Goal: Transaction & Acquisition: Purchase product/service

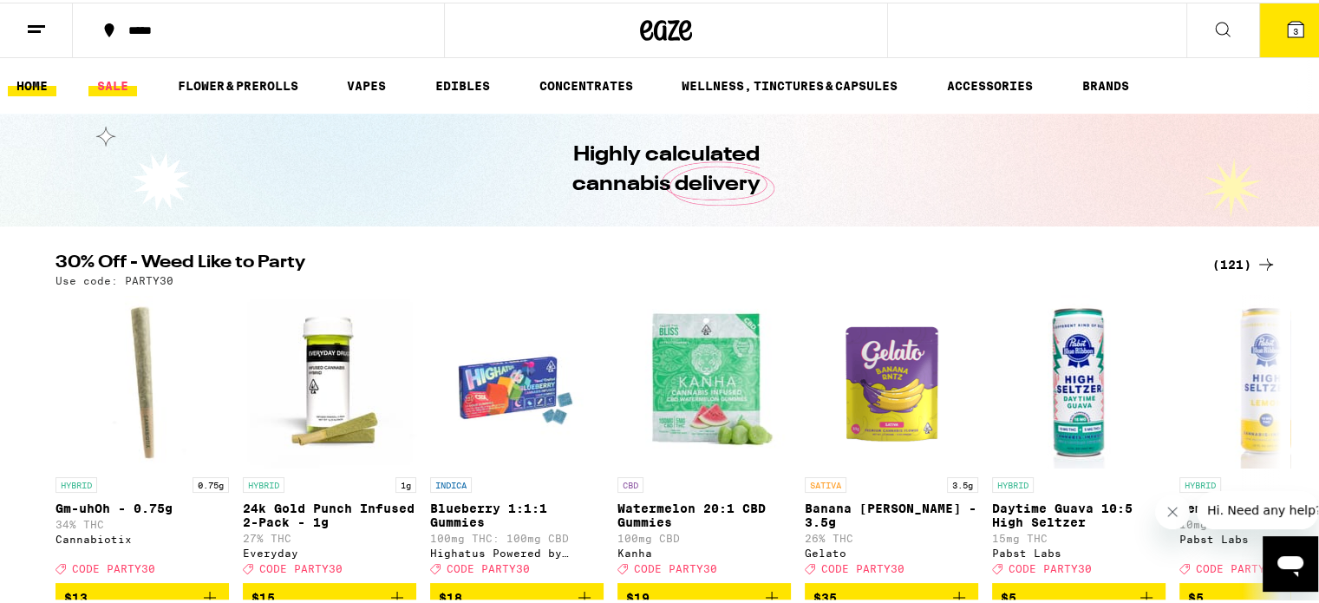
click at [111, 82] on link "SALE" at bounding box center [112, 83] width 49 height 21
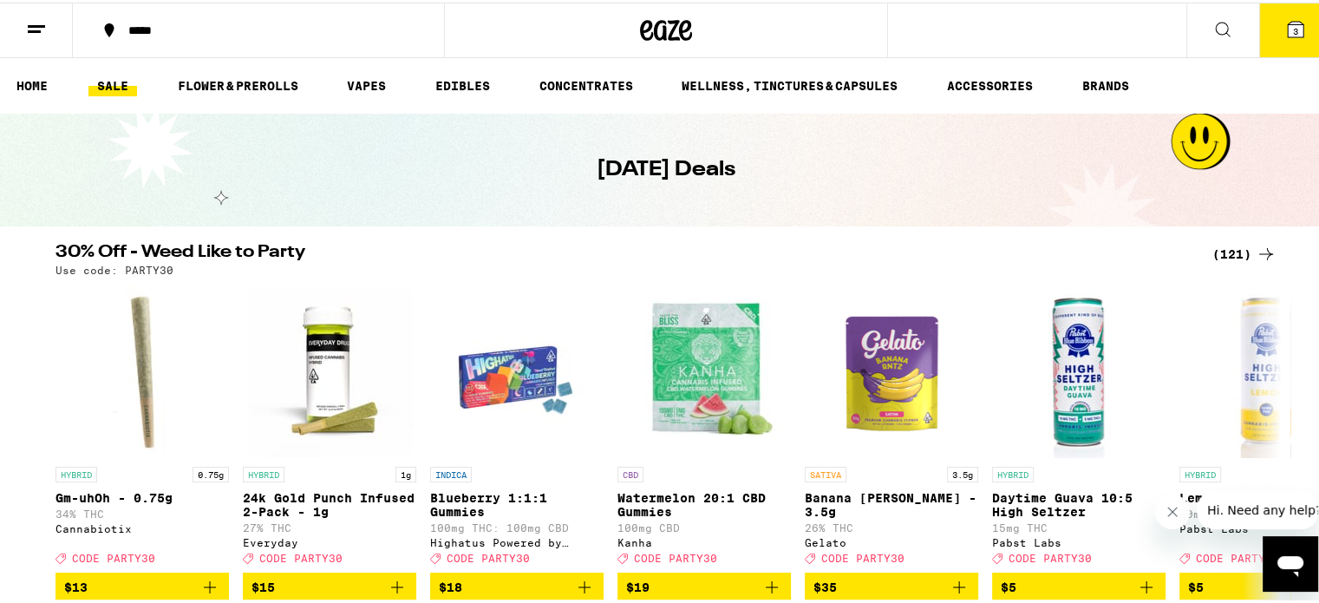
click at [106, 75] on link "SALE" at bounding box center [112, 83] width 49 height 21
click at [108, 78] on link "SALE" at bounding box center [112, 83] width 49 height 21
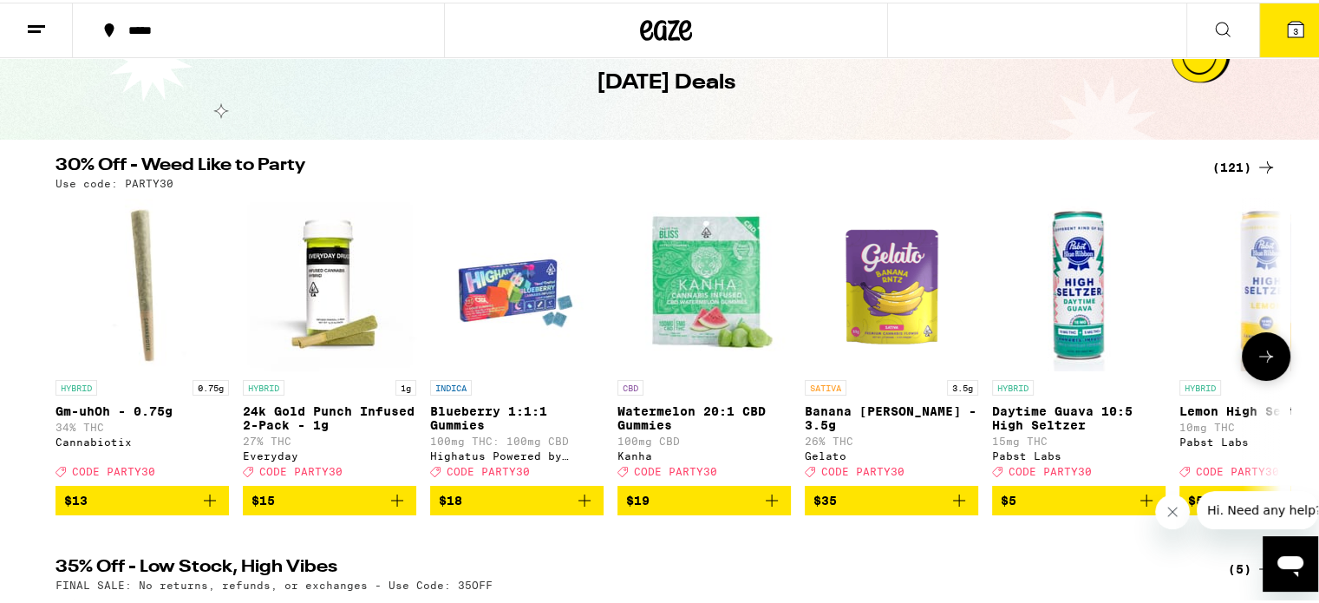
scroll to position [87, 0]
click at [1257, 356] on icon at bounding box center [1266, 353] width 21 height 21
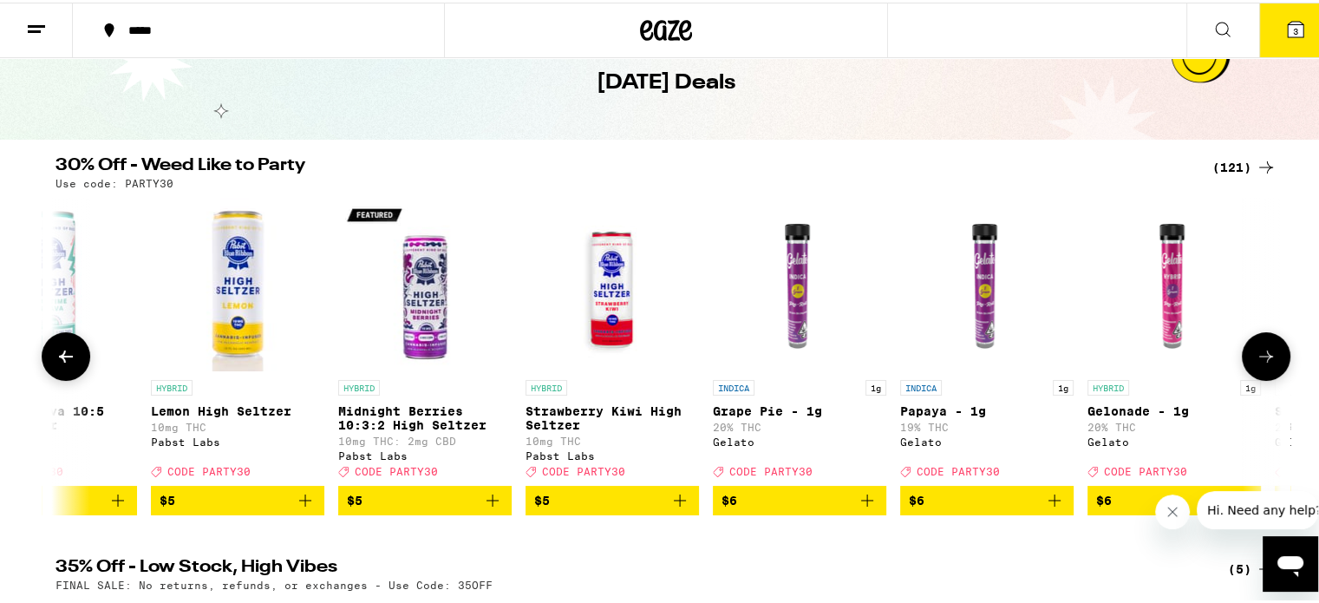
scroll to position [0, 1032]
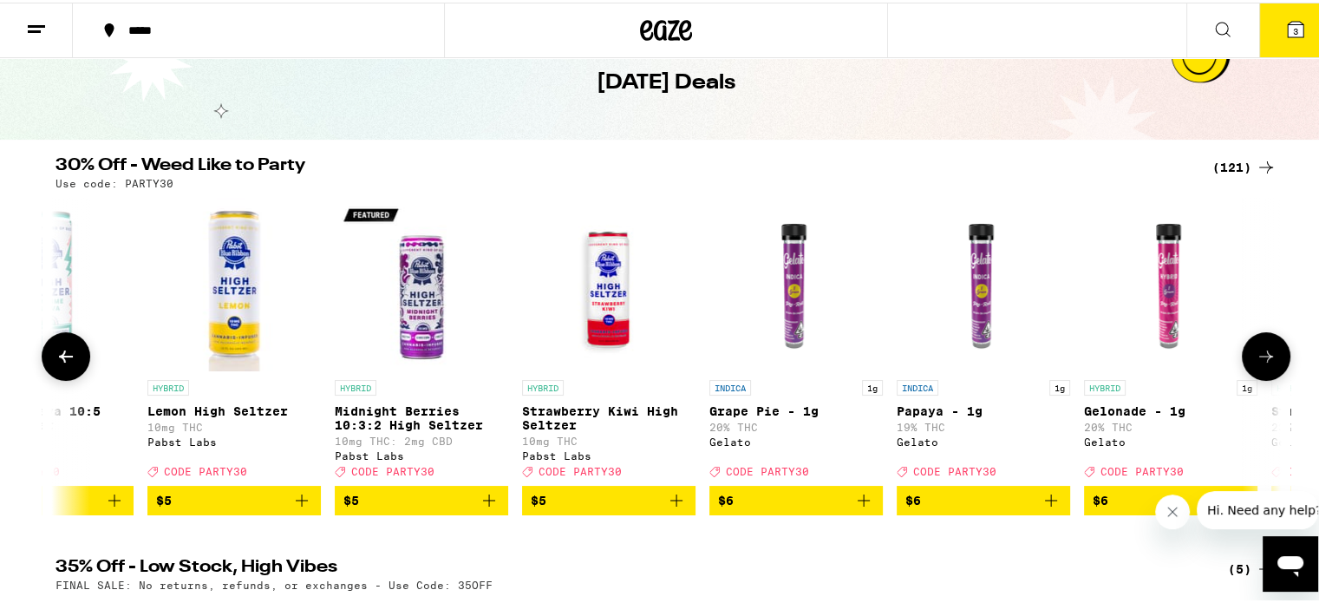
click at [1257, 355] on icon at bounding box center [1266, 353] width 21 height 21
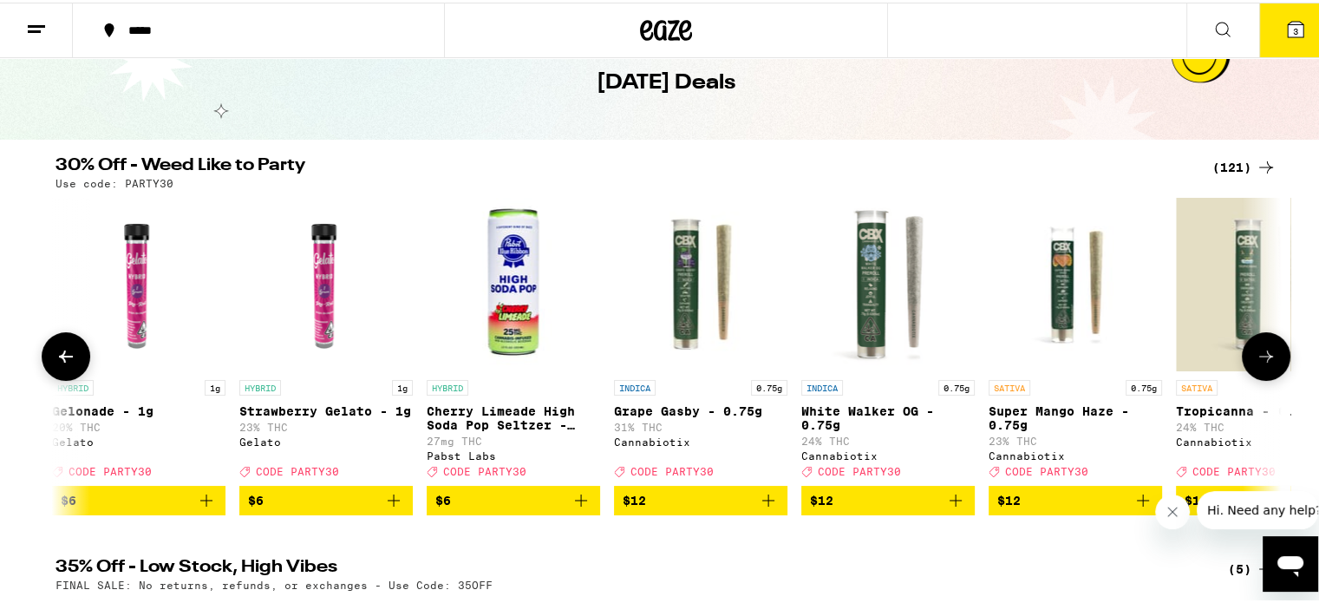
click at [1257, 353] on icon at bounding box center [1266, 353] width 21 height 21
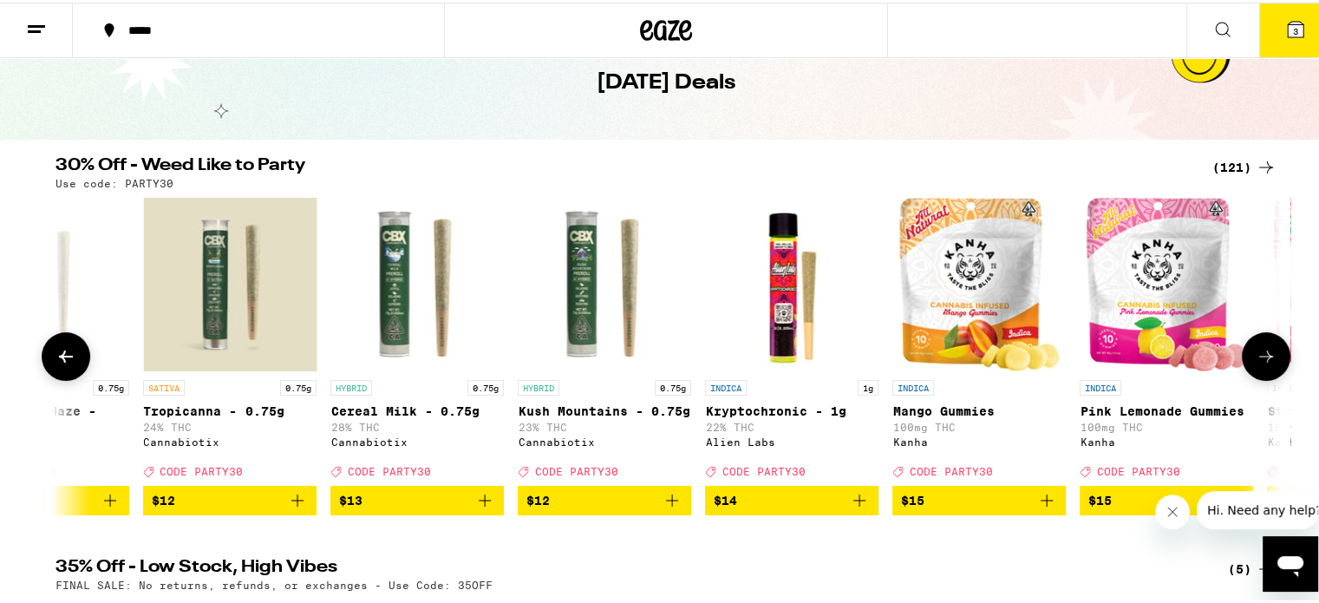
click at [1257, 353] on icon at bounding box center [1266, 353] width 21 height 21
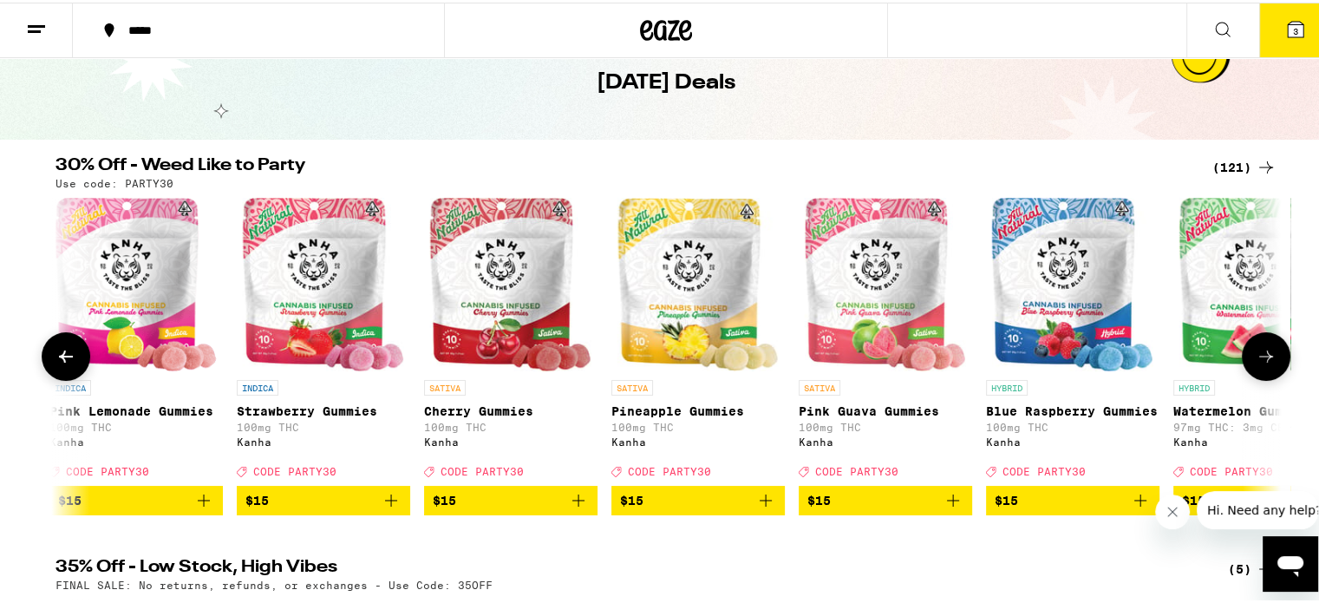
click at [1257, 353] on icon at bounding box center [1266, 353] width 21 height 21
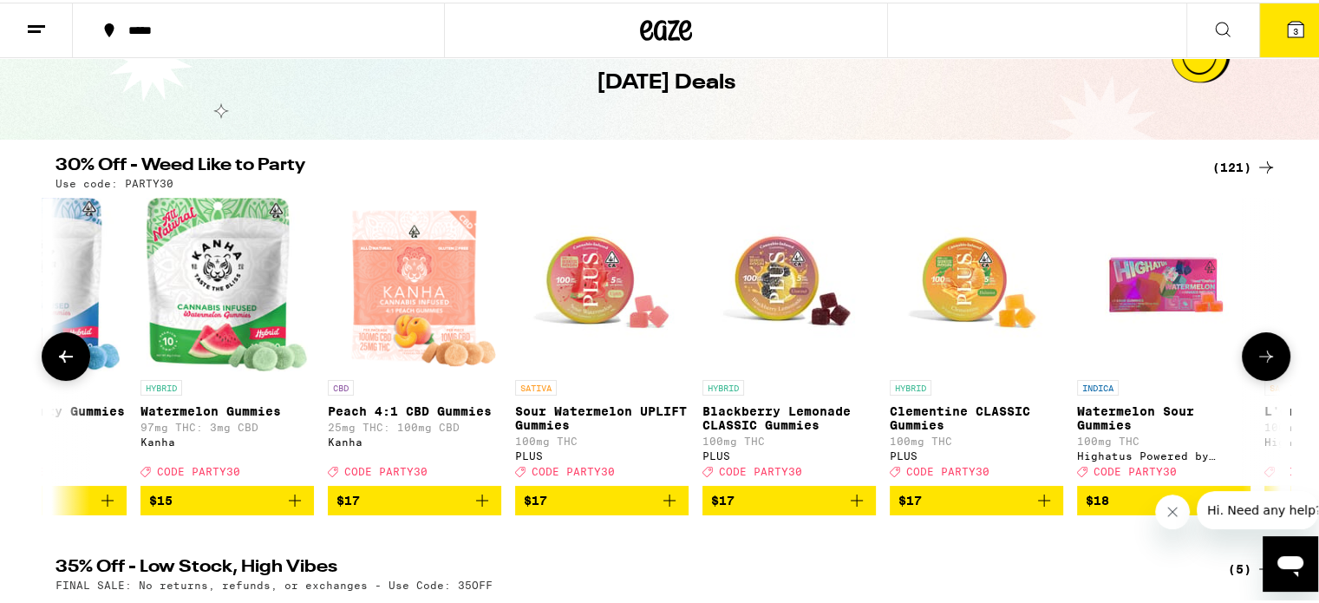
click at [1257, 353] on icon at bounding box center [1266, 353] width 21 height 21
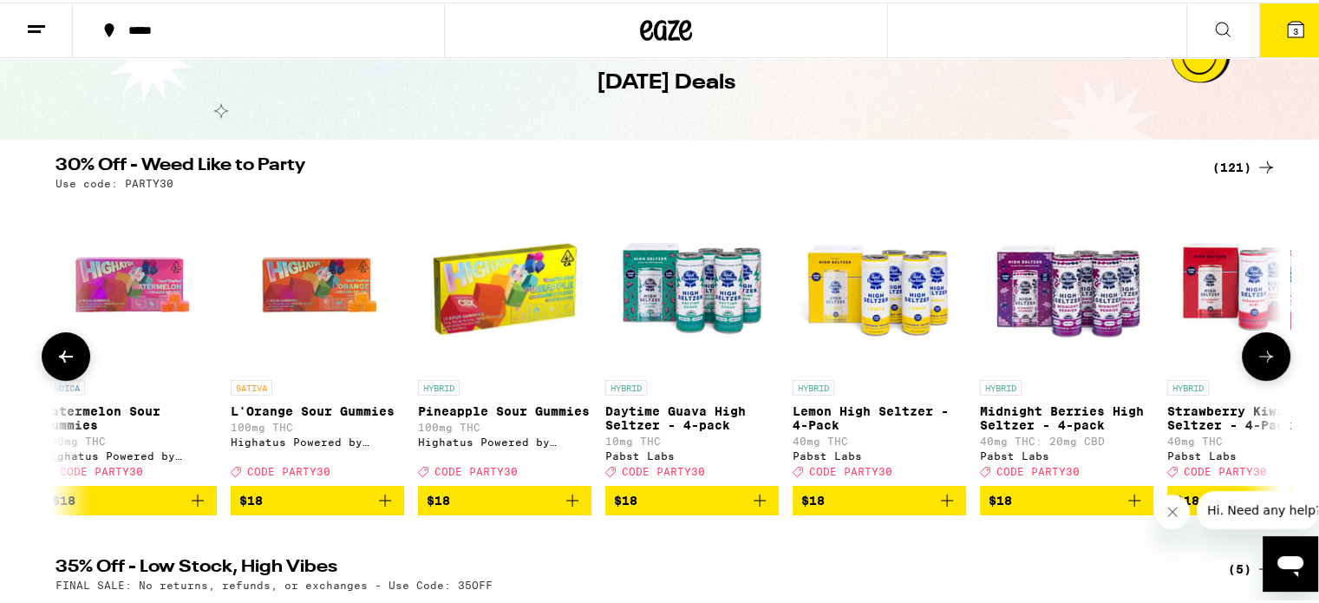
click at [1257, 353] on icon at bounding box center [1266, 353] width 21 height 21
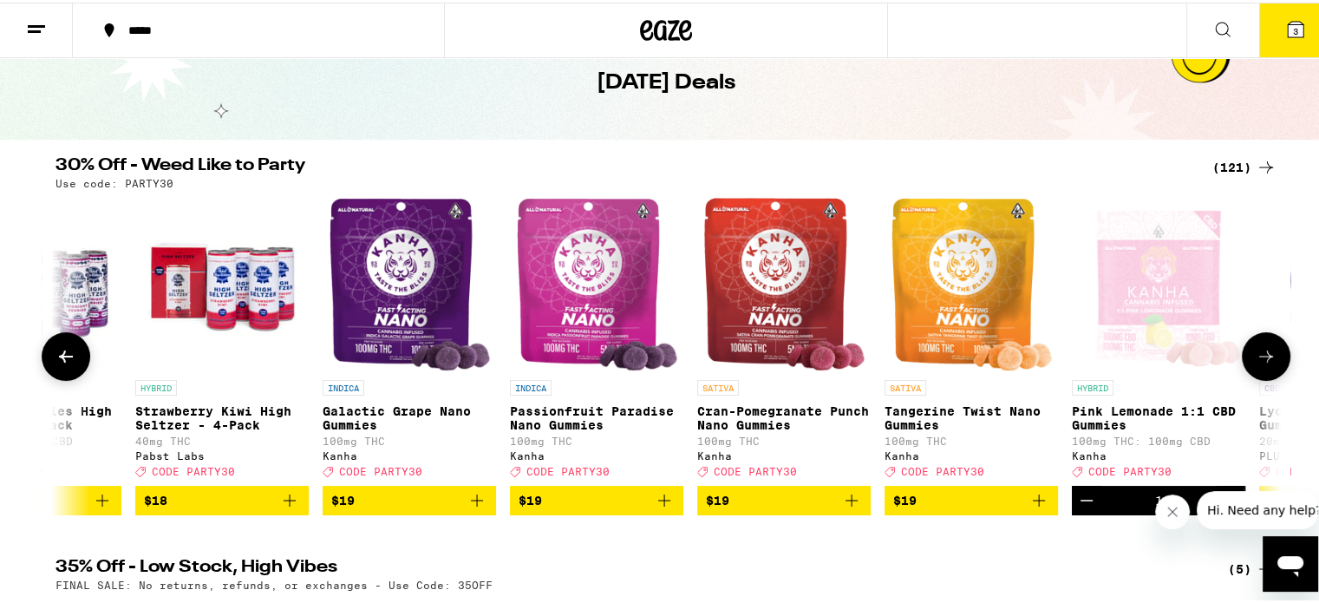
click at [1257, 353] on icon at bounding box center [1266, 353] width 21 height 21
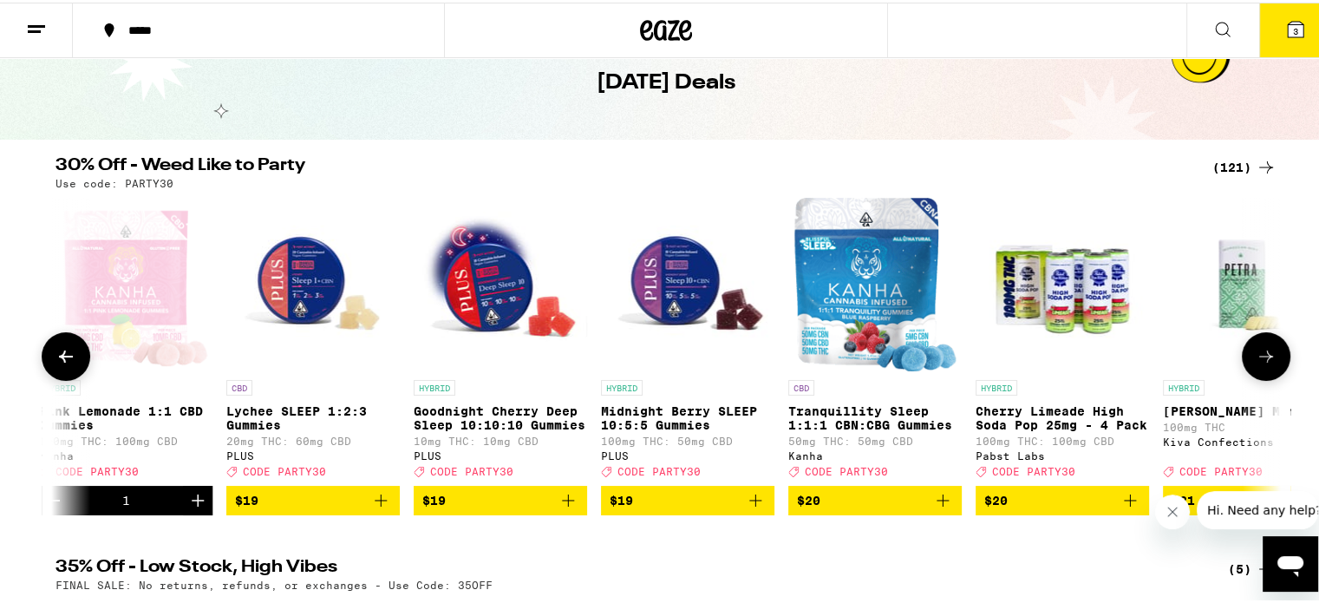
click at [1257, 351] on icon at bounding box center [1266, 353] width 21 height 21
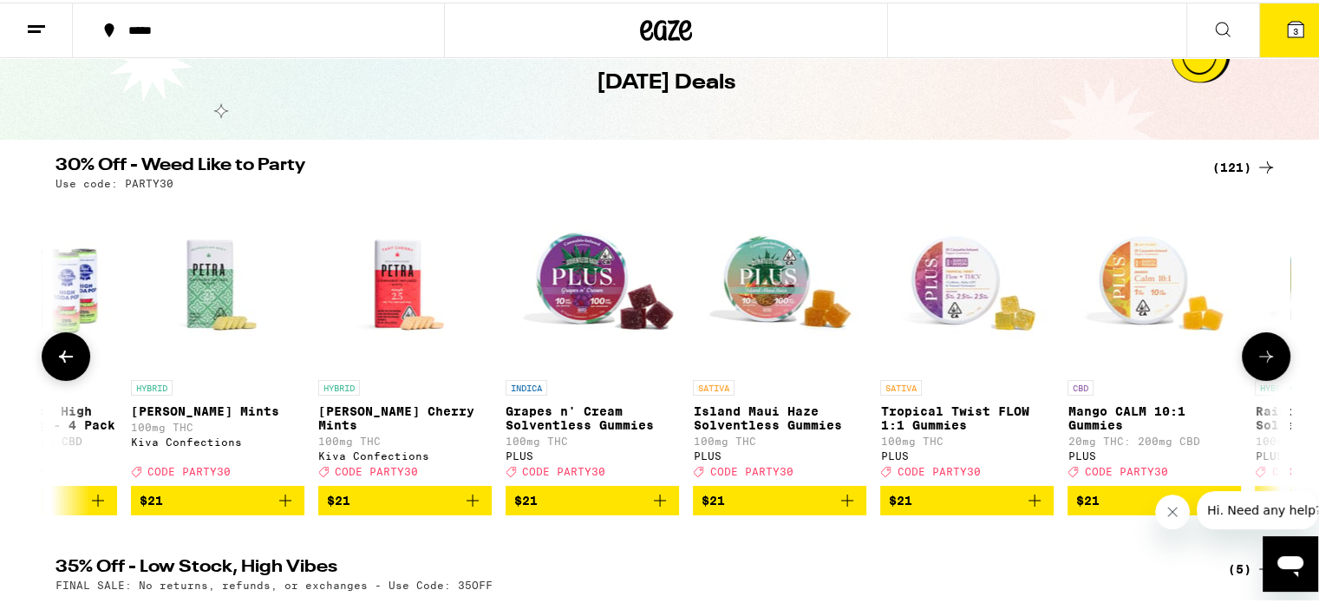
click at [1257, 351] on icon at bounding box center [1266, 353] width 21 height 21
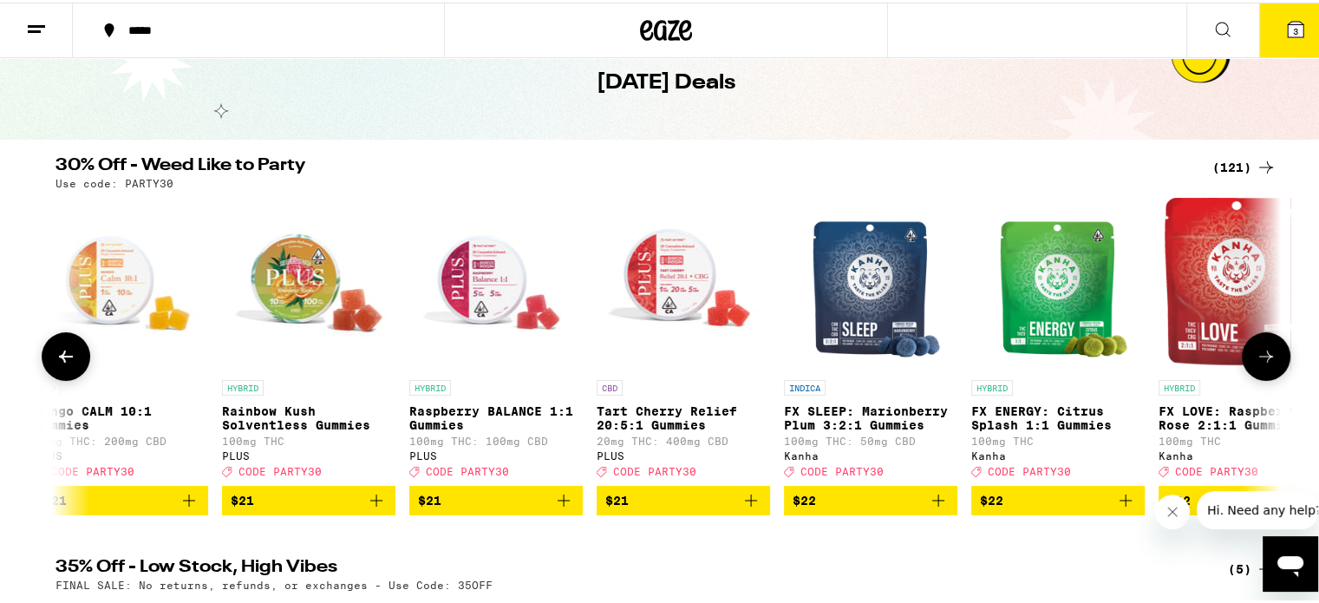
click at [1257, 351] on icon at bounding box center [1266, 353] width 21 height 21
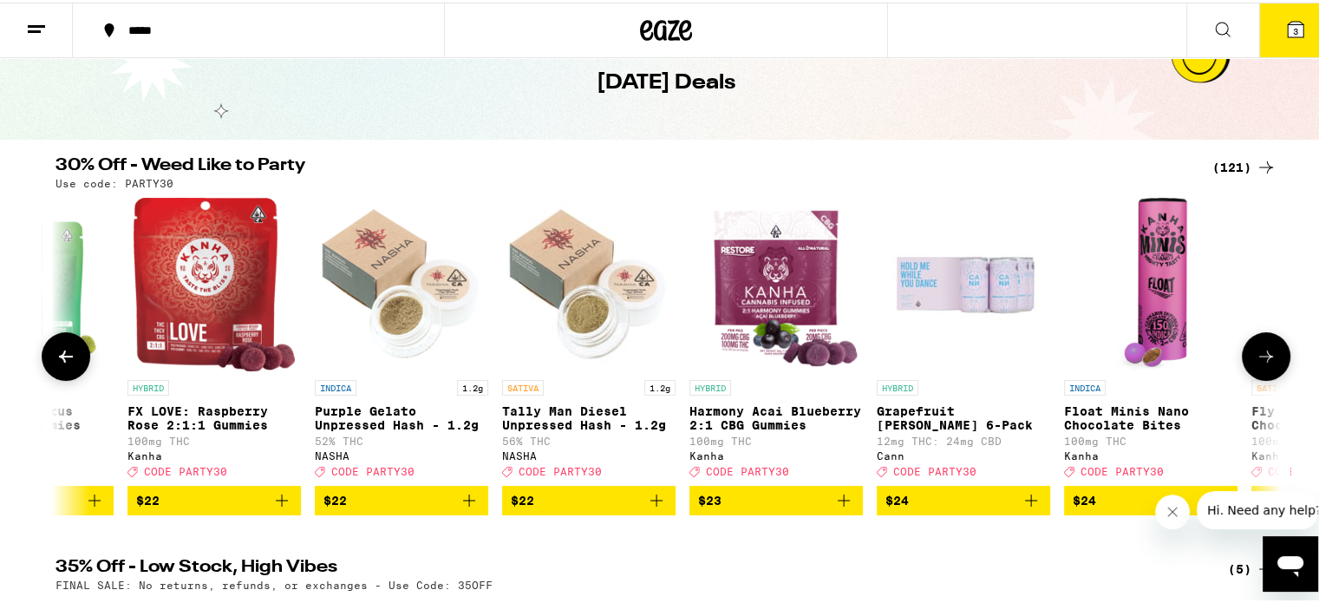
click at [1257, 351] on icon at bounding box center [1266, 353] width 21 height 21
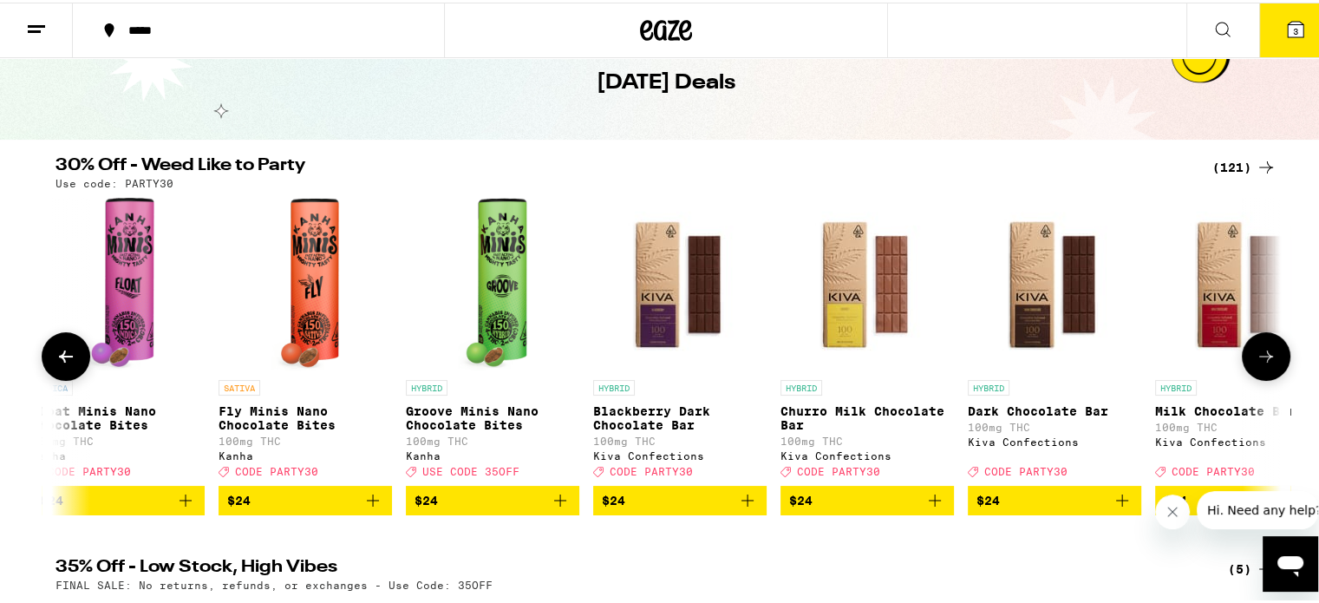
click at [1257, 351] on icon at bounding box center [1266, 353] width 21 height 21
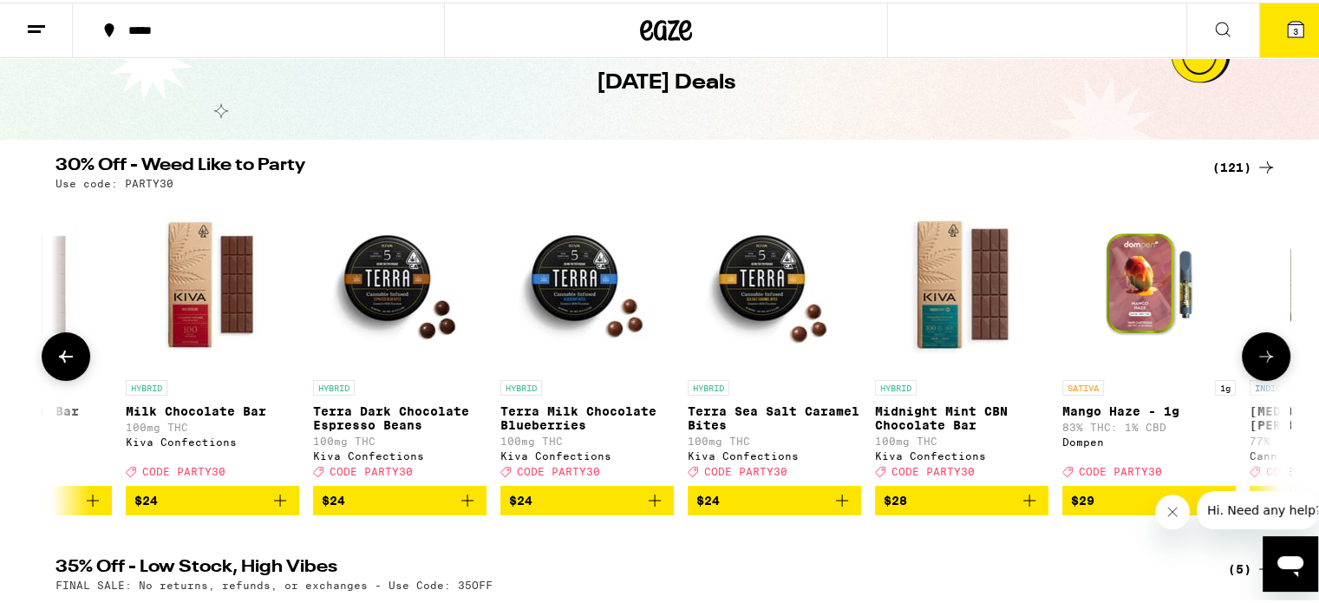
click at [1257, 351] on icon at bounding box center [1266, 353] width 21 height 21
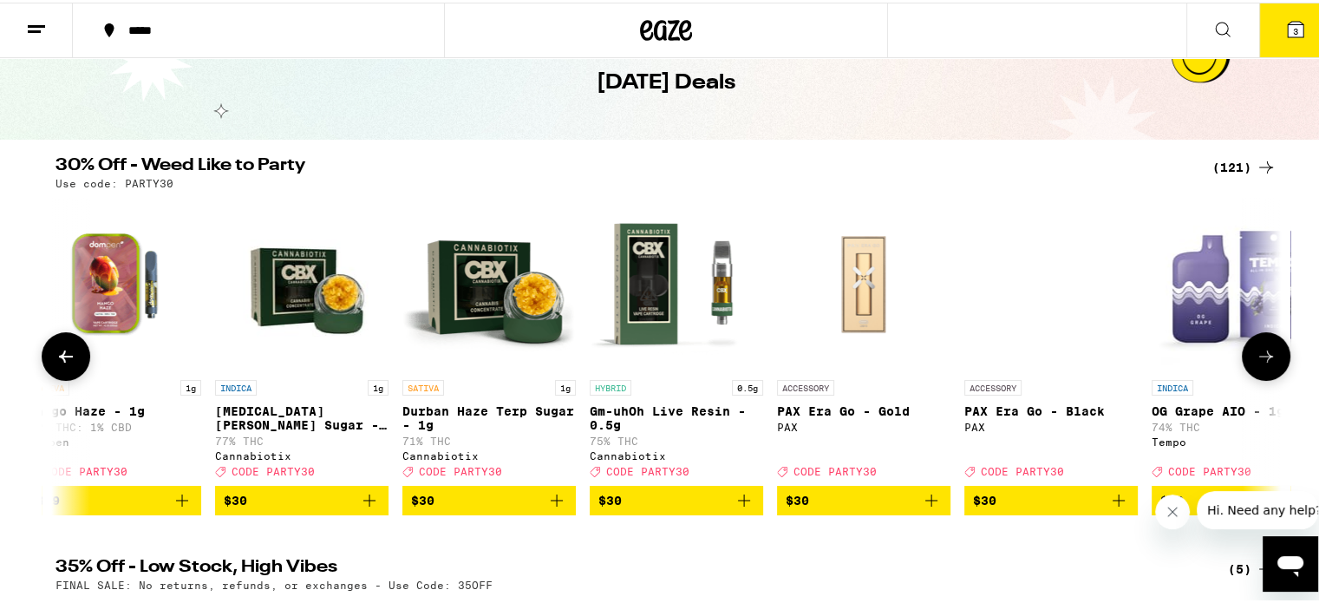
click at [1257, 349] on button at bounding box center [1266, 354] width 49 height 49
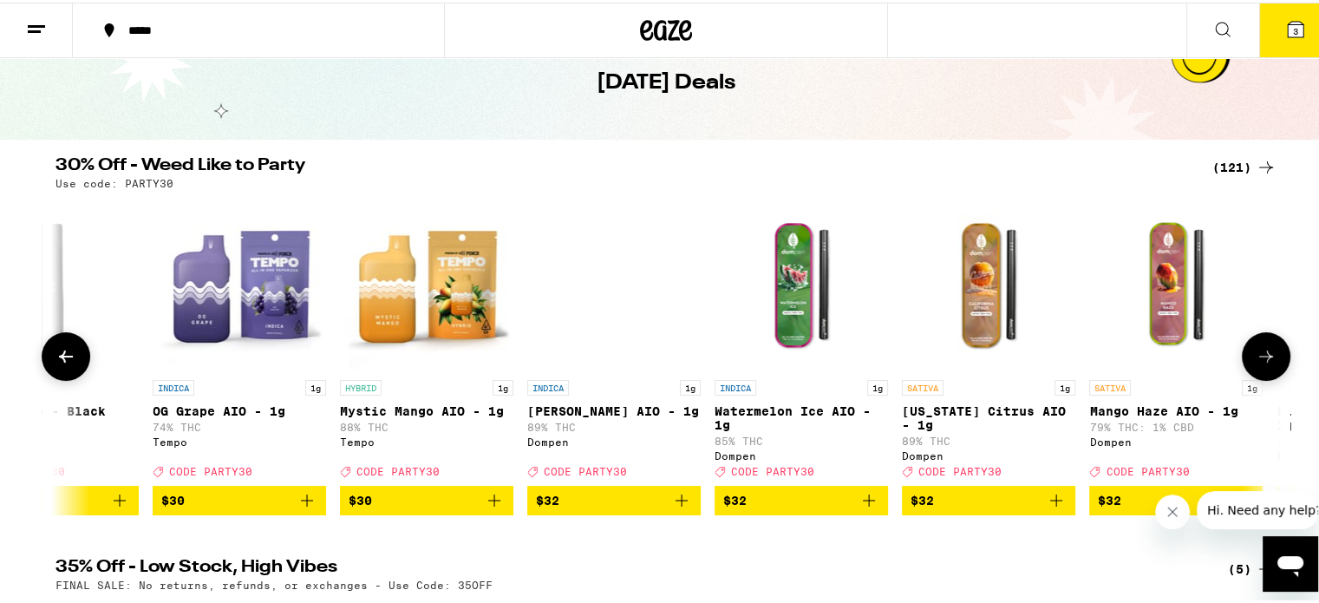
scroll to position [0, 15484]
